Goal: Task Accomplishment & Management: Use online tool/utility

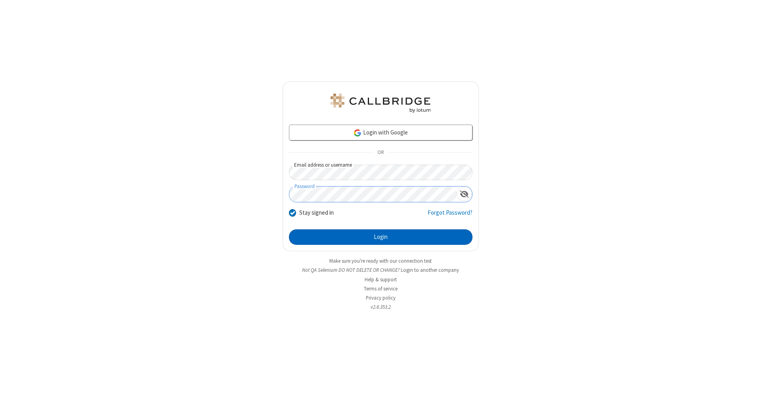
click at [381, 237] on button "Login" at bounding box center [381, 237] width 184 height 16
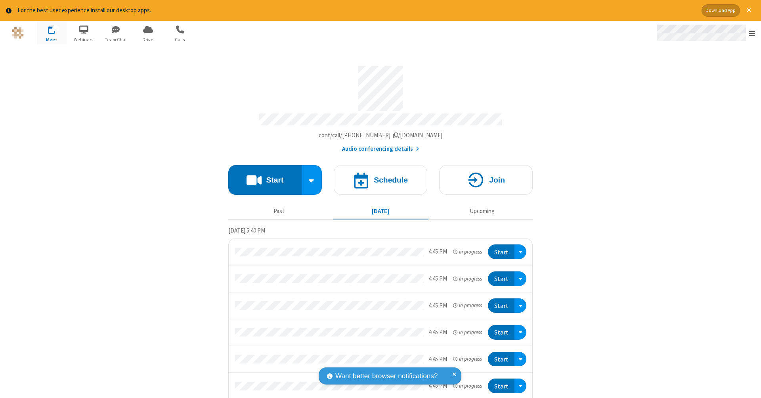
click at [752, 33] on span "Open menu" at bounding box center [752, 33] width 6 height 8
click at [148, 39] on span "Drive" at bounding box center [148, 39] width 30 height 7
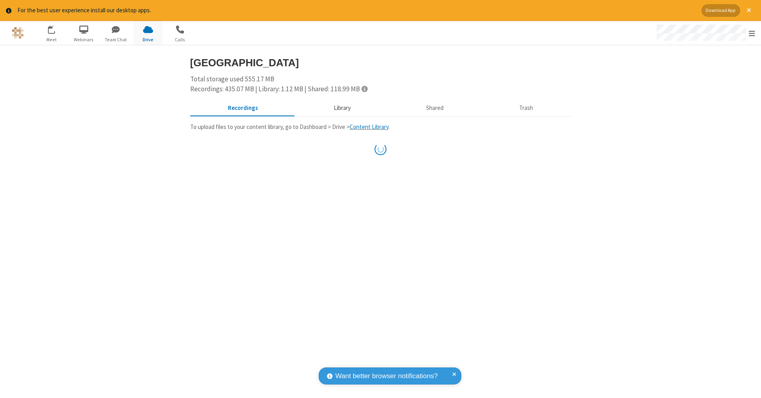
click at [341, 107] on button "Library" at bounding box center [342, 107] width 93 height 15
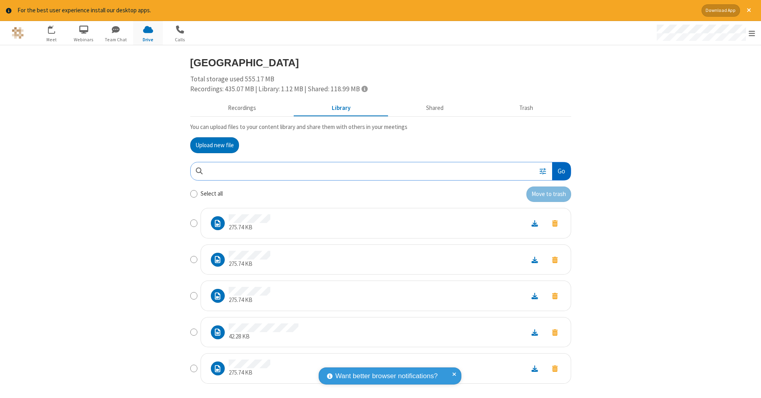
click at [558, 169] on button "Go" at bounding box center [561, 171] width 18 height 18
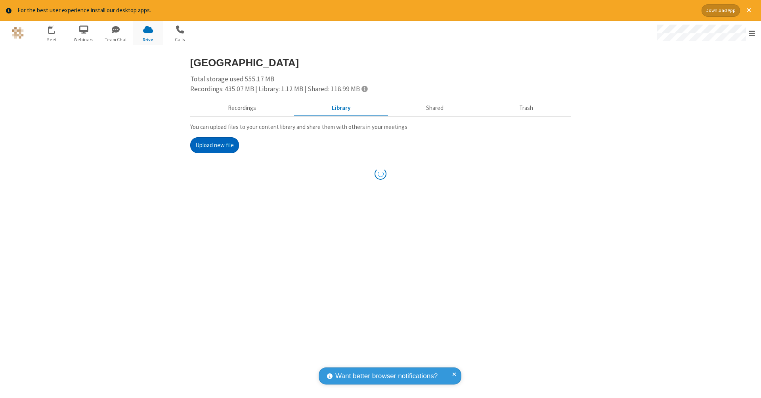
click at [214, 144] on button "Upload new file" at bounding box center [214, 145] width 49 height 16
